Goal: Task Accomplishment & Management: Manage account settings

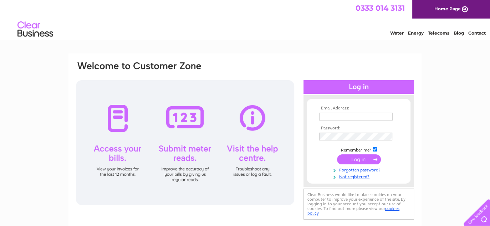
type input "denise@dddecorators.co.uk"
click at [361, 160] on input "submit" at bounding box center [359, 160] width 44 height 10
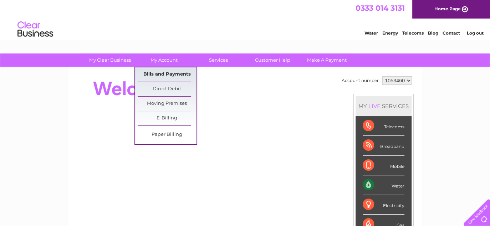
click at [166, 75] on link "Bills and Payments" at bounding box center [167, 74] width 59 height 14
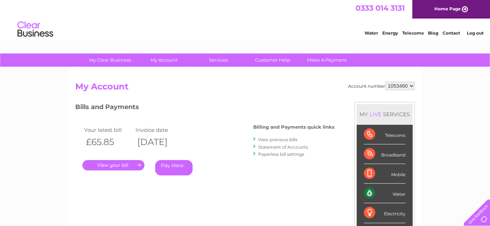
click at [128, 166] on link "." at bounding box center [113, 165] width 62 height 10
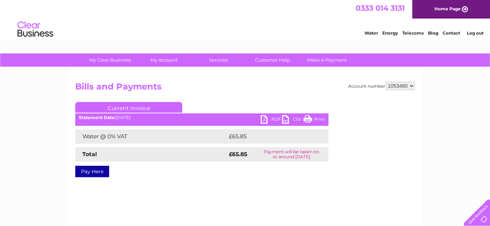
click at [267, 120] on link "PDF" at bounding box center [271, 120] width 21 height 10
click at [475, 36] on li "Log out" at bounding box center [475, 33] width 21 height 9
click at [474, 34] on link "Log out" at bounding box center [475, 32] width 17 height 5
